Goal: Register for event/course

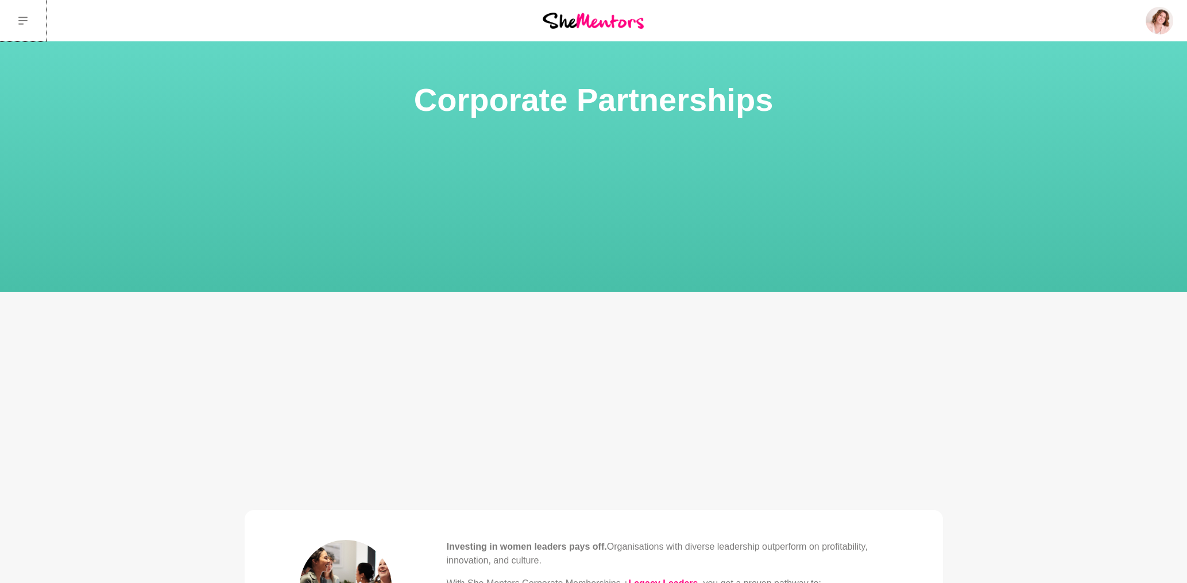
click at [27, 22] on icon at bounding box center [22, 20] width 9 height 9
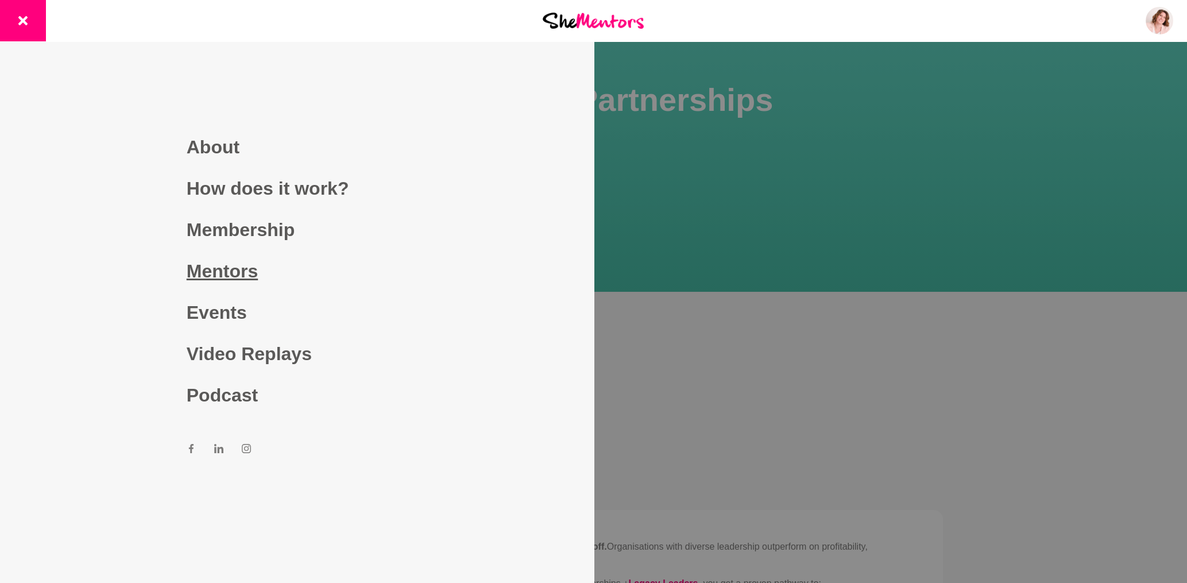
click at [251, 274] on link "Mentors" at bounding box center [297, 270] width 220 height 41
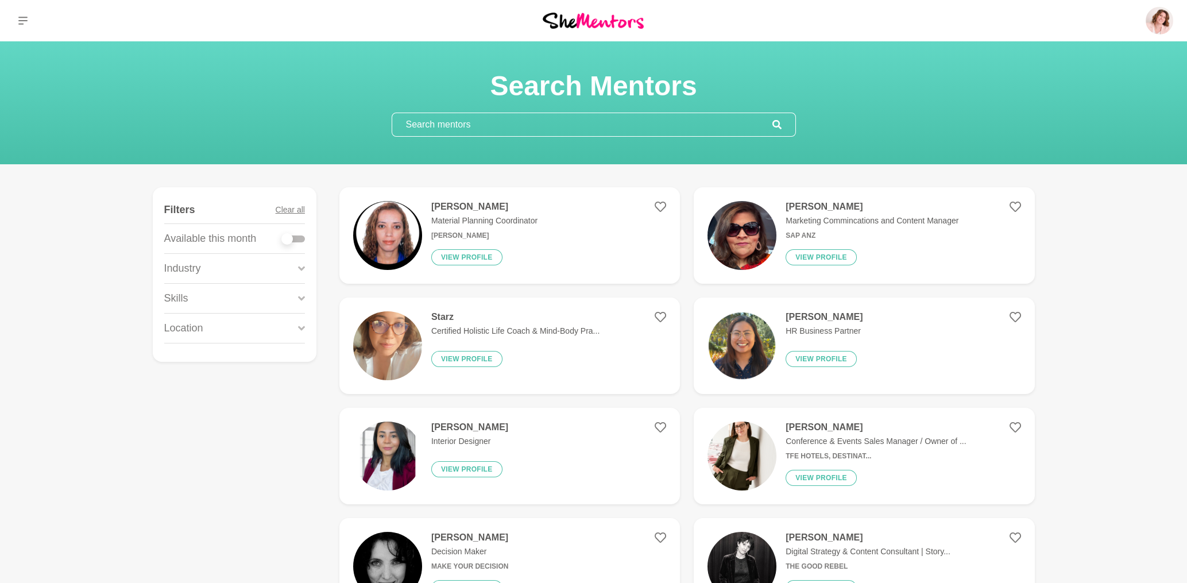
click at [444, 127] on input "text" at bounding box center [582, 124] width 380 height 23
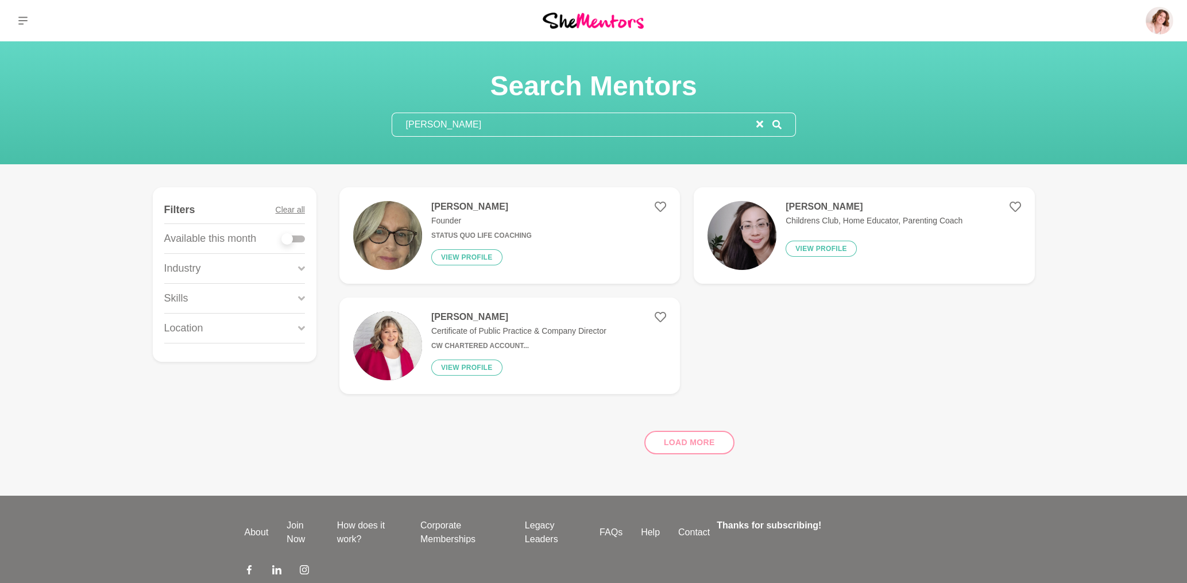
type input "sharon"
click at [498, 210] on h4 "Sharon Williams" at bounding box center [481, 206] width 100 height 11
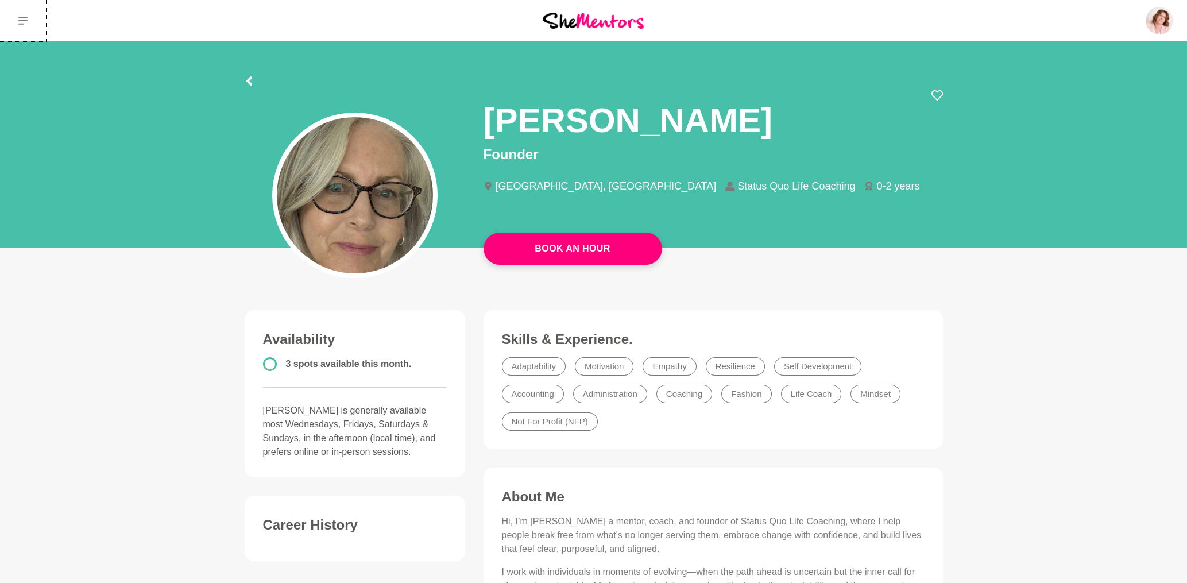
click at [26, 22] on icon at bounding box center [22, 20] width 9 height 9
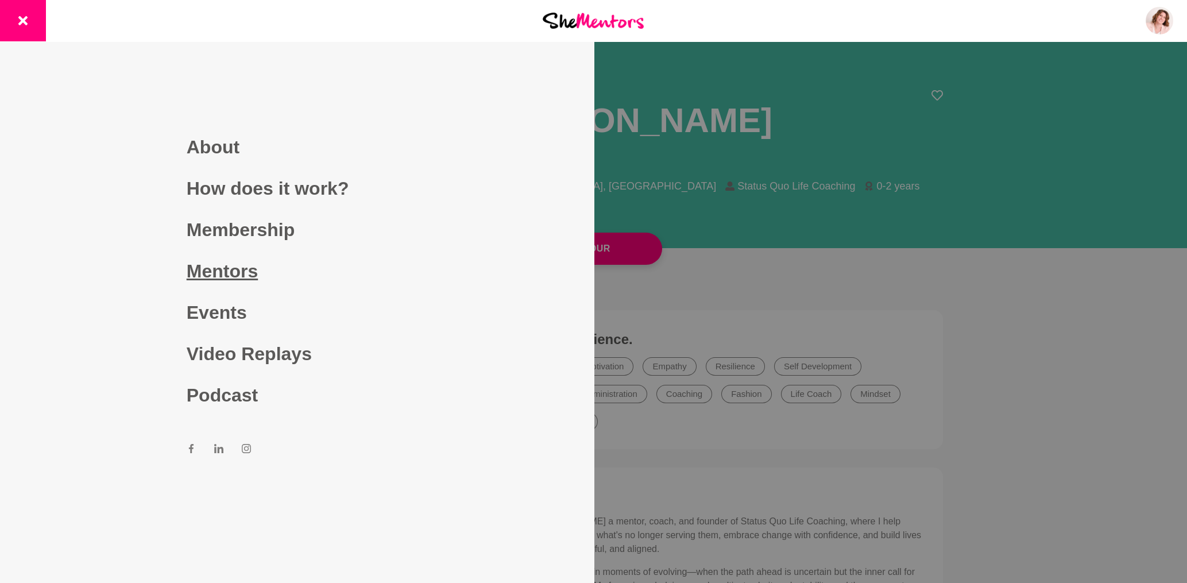
click at [244, 276] on link "Mentors" at bounding box center [297, 270] width 220 height 41
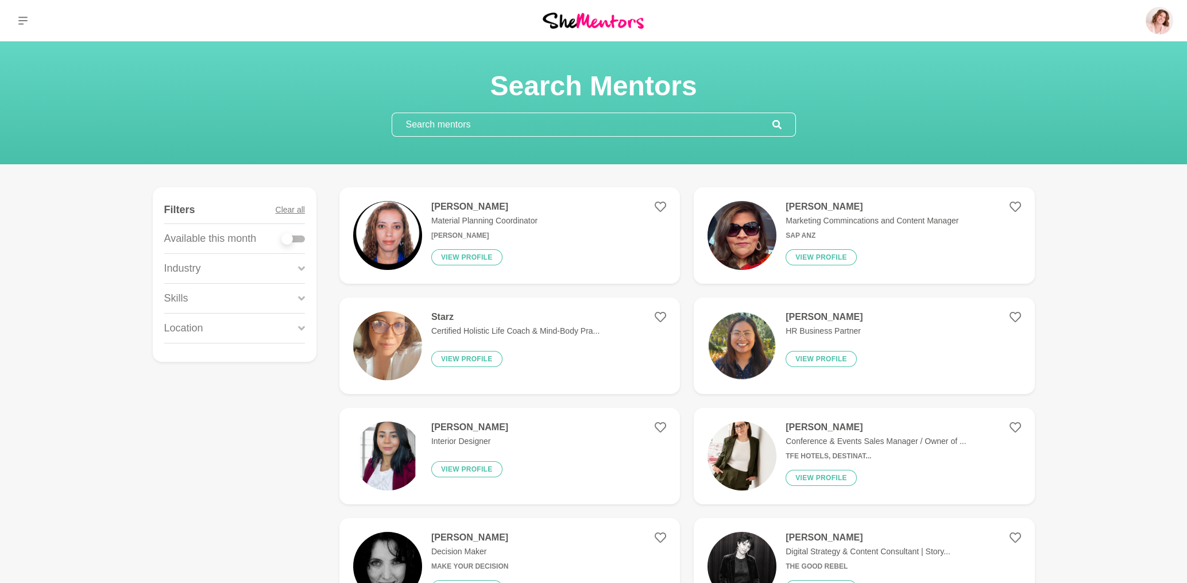
click at [442, 125] on input "text" at bounding box center [582, 124] width 380 height 23
click at [500, 126] on input "text" at bounding box center [582, 124] width 380 height 23
paste input "Khushi Baghla"
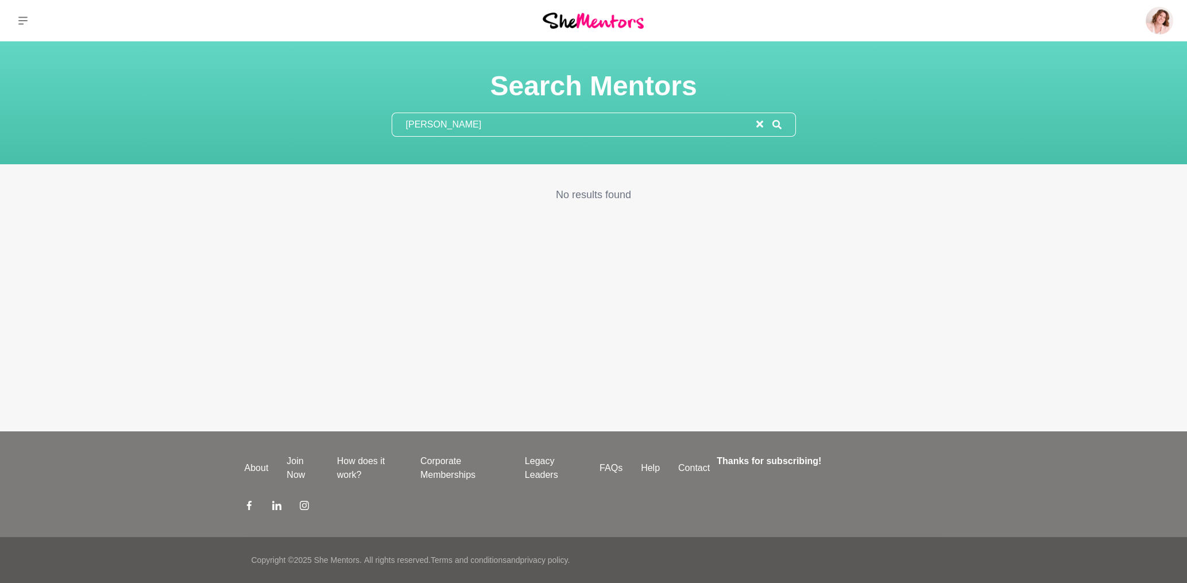
drag, startPoint x: 469, startPoint y: 126, endPoint x: 373, endPoint y: 124, distance: 96.5
click at [392, 124] on input "Khushi Baghla" at bounding box center [574, 124] width 364 height 23
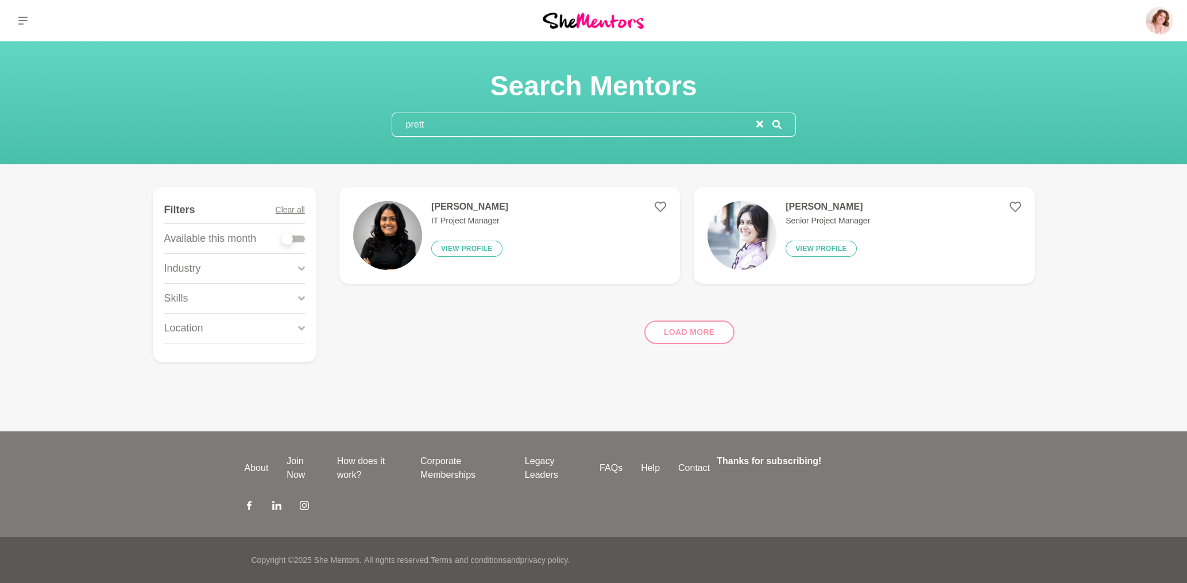
drag, startPoint x: 464, startPoint y: 117, endPoint x: 346, endPoint y: 122, distance: 117.8
click at [392, 122] on input "prett" at bounding box center [574, 124] width 364 height 23
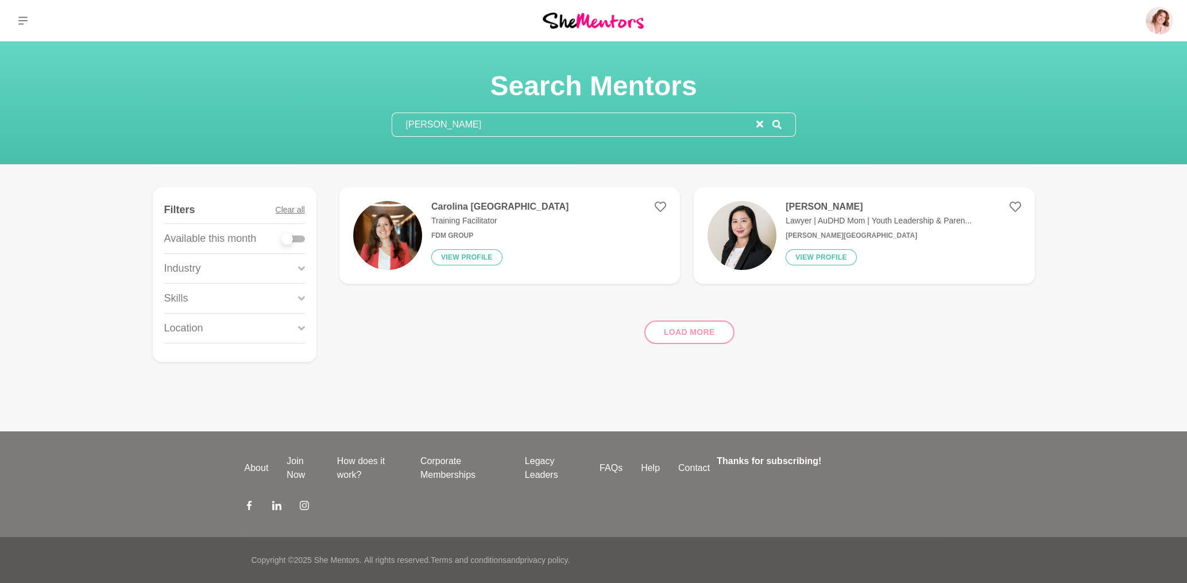
drag, startPoint x: 460, startPoint y: 126, endPoint x: 358, endPoint y: 123, distance: 102.3
click at [392, 123] on input "Carol" at bounding box center [574, 124] width 364 height 23
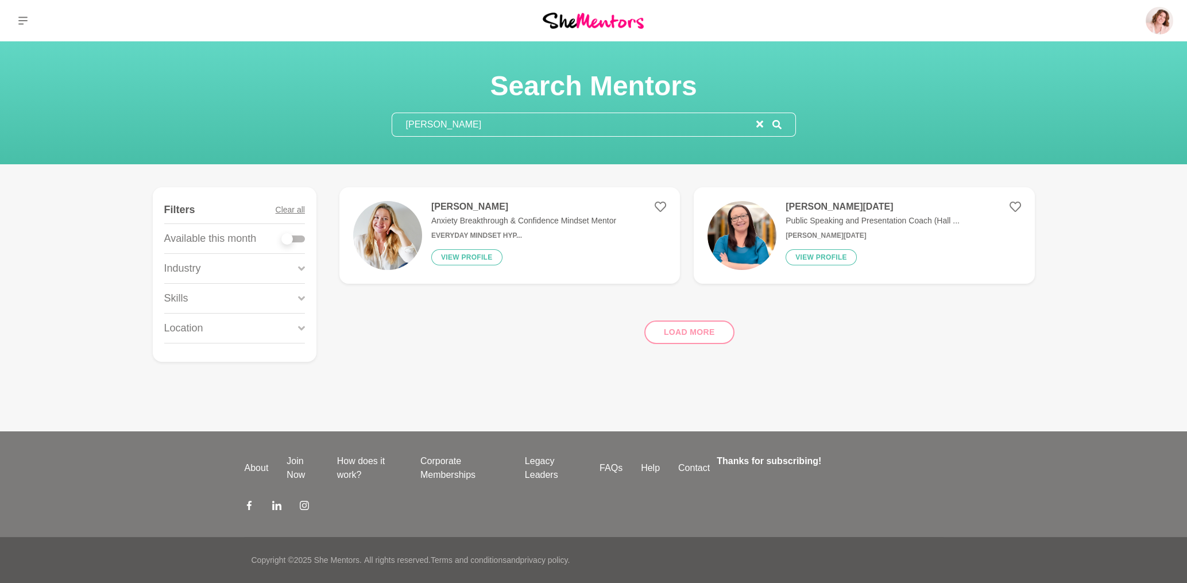
type input "Natalia"
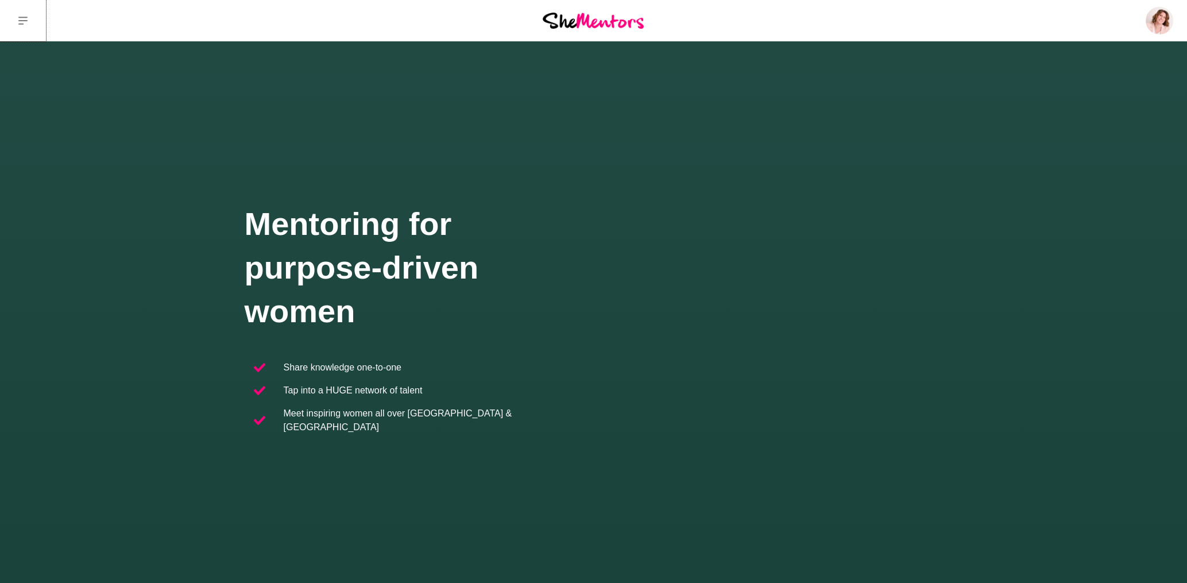
click at [28, 25] on button at bounding box center [23, 20] width 46 height 41
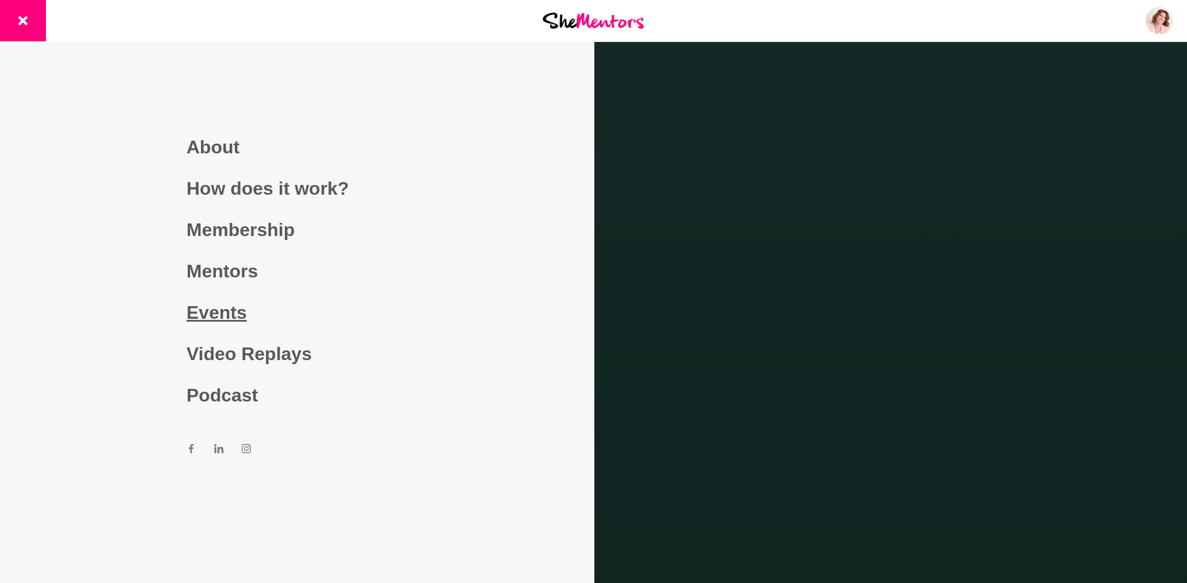
click at [204, 310] on link "Events" at bounding box center [297, 312] width 220 height 41
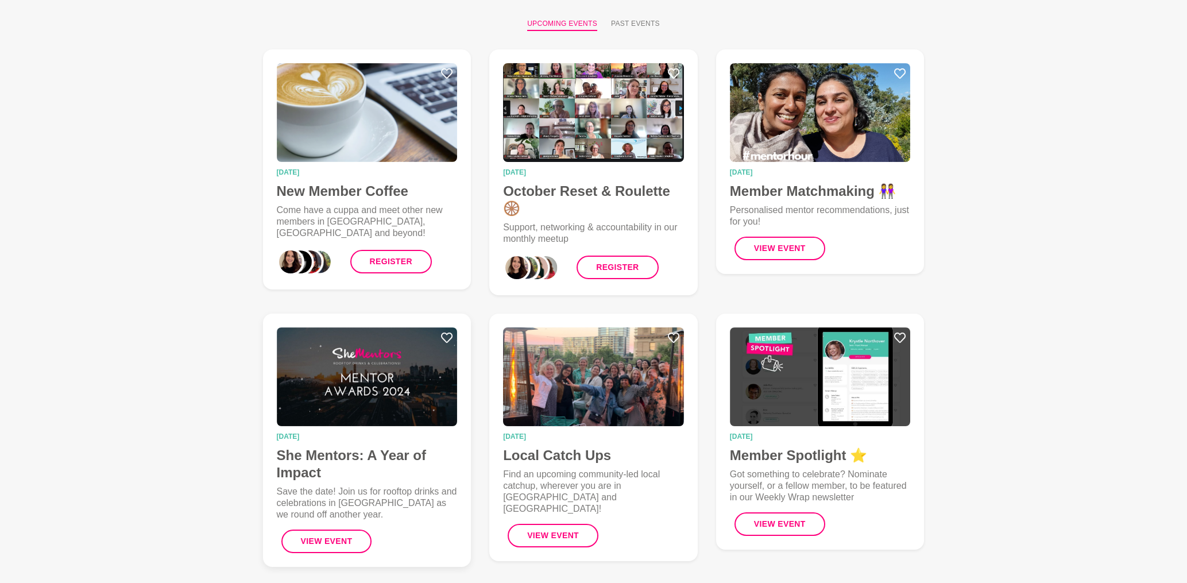
scroll to position [123, 0]
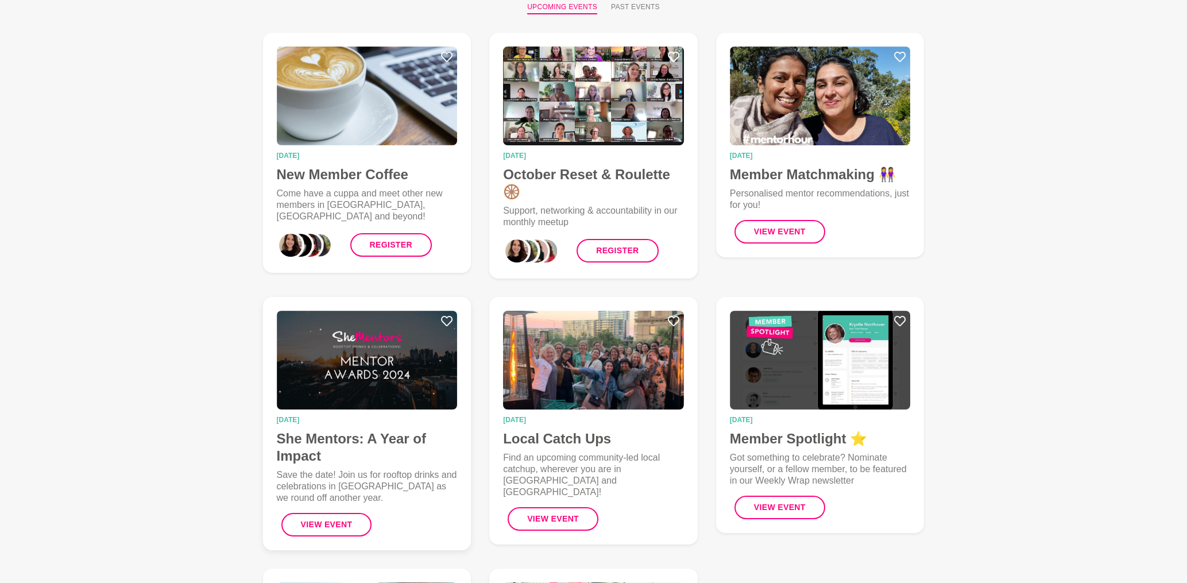
click at [367, 389] on img at bounding box center [367, 360] width 181 height 99
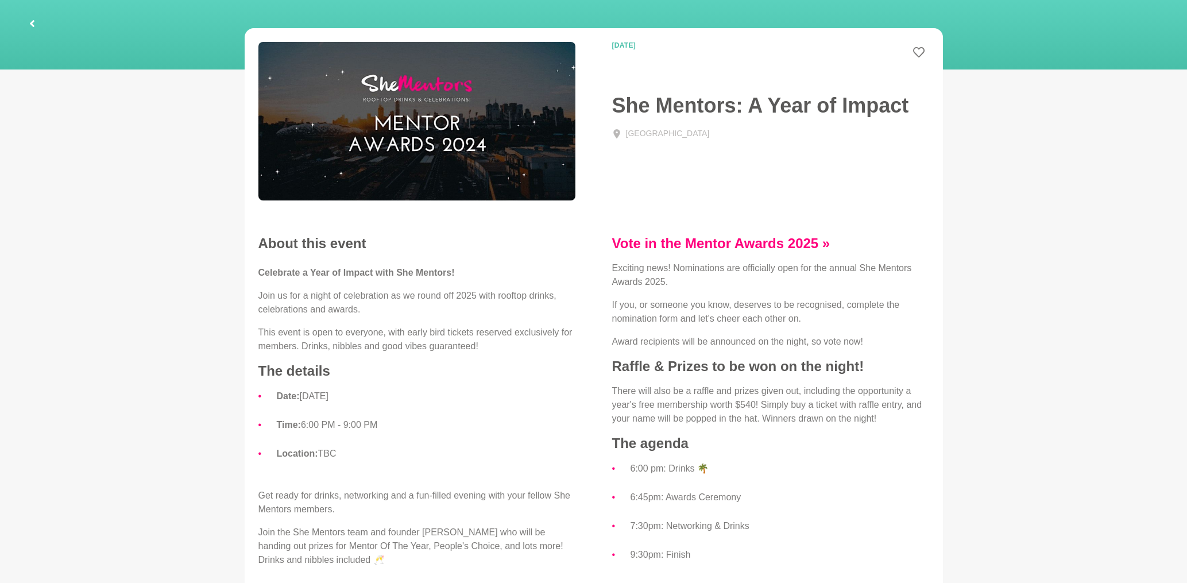
scroll to position [61, 0]
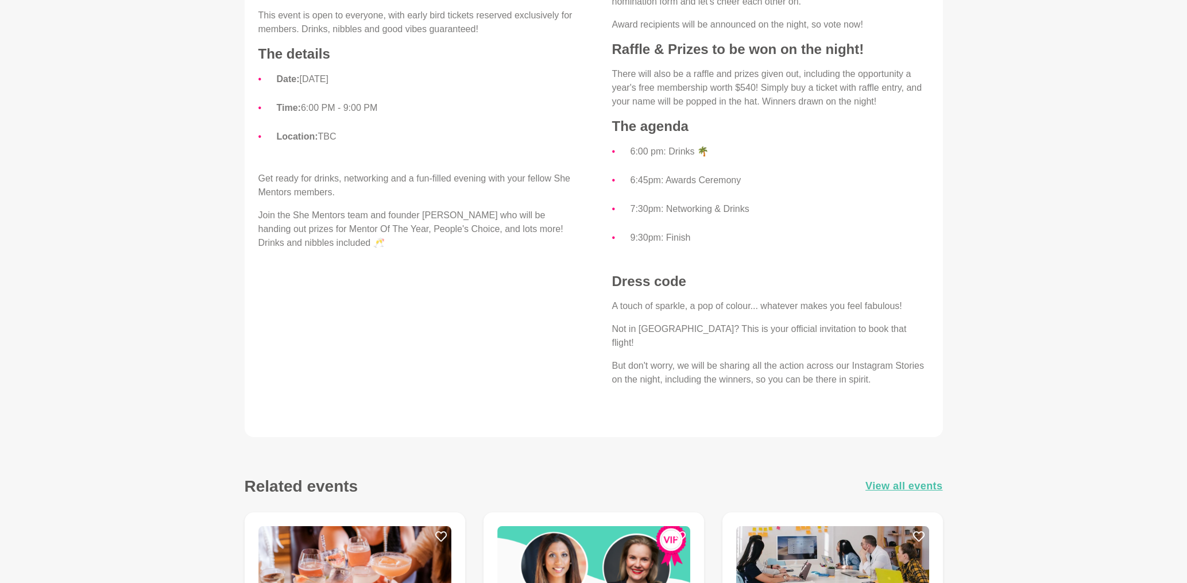
scroll to position [184, 0]
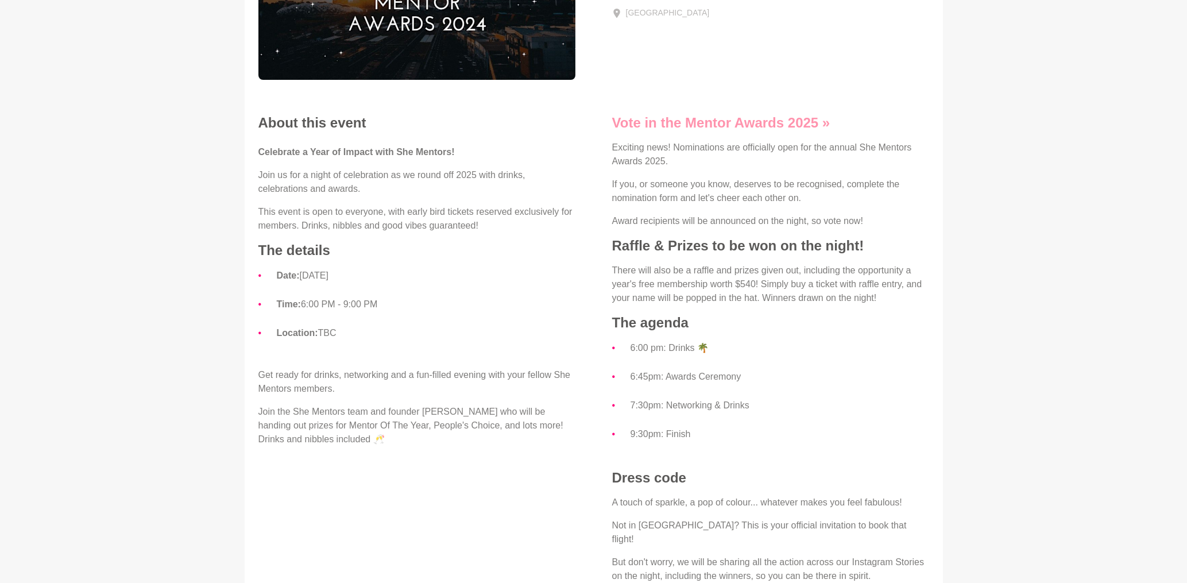
click at [761, 126] on link "Vote in the Mentor Awards 2025 »" at bounding box center [721, 123] width 218 height 16
